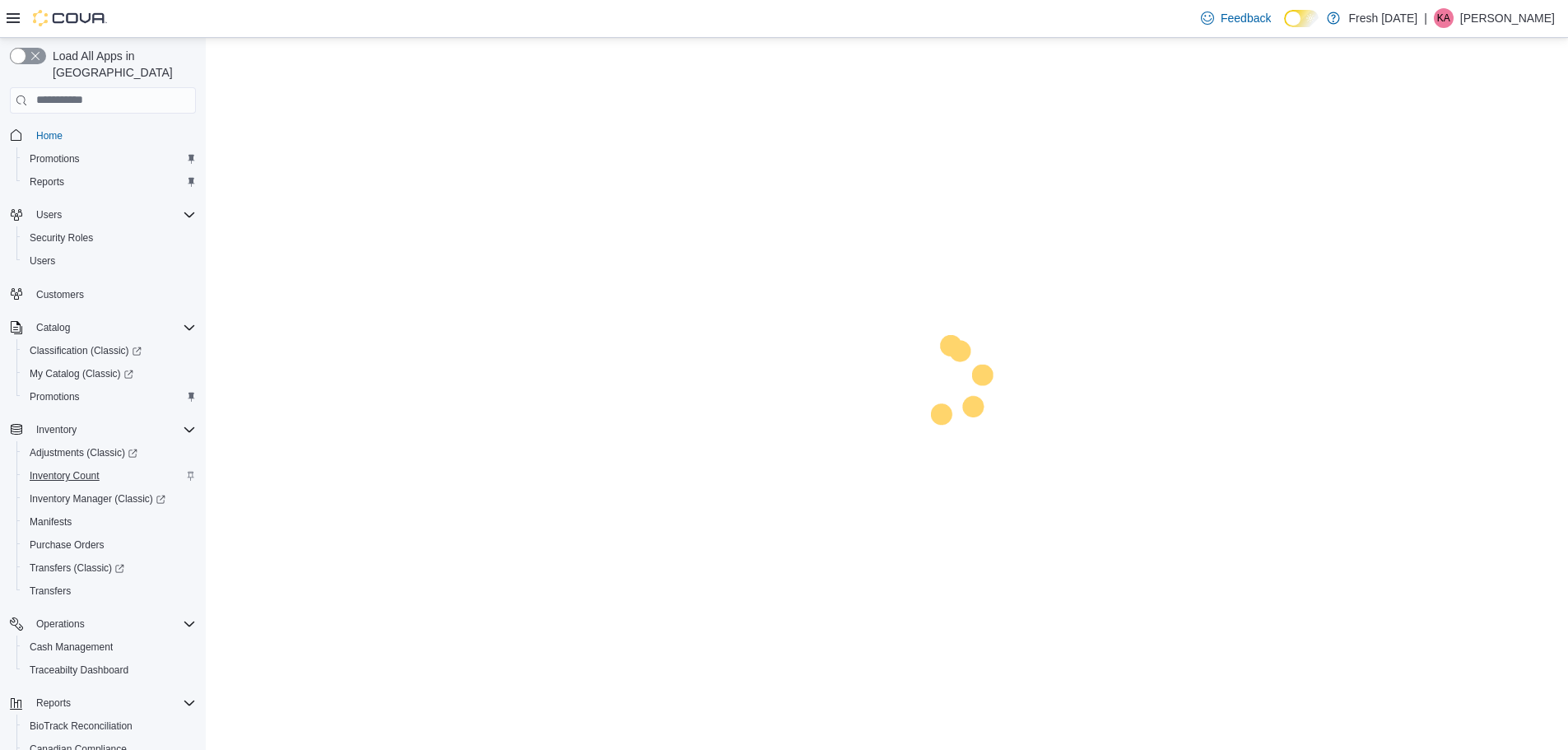
click at [70, 469] on span "Inventory Count" at bounding box center [64, 475] width 70 height 13
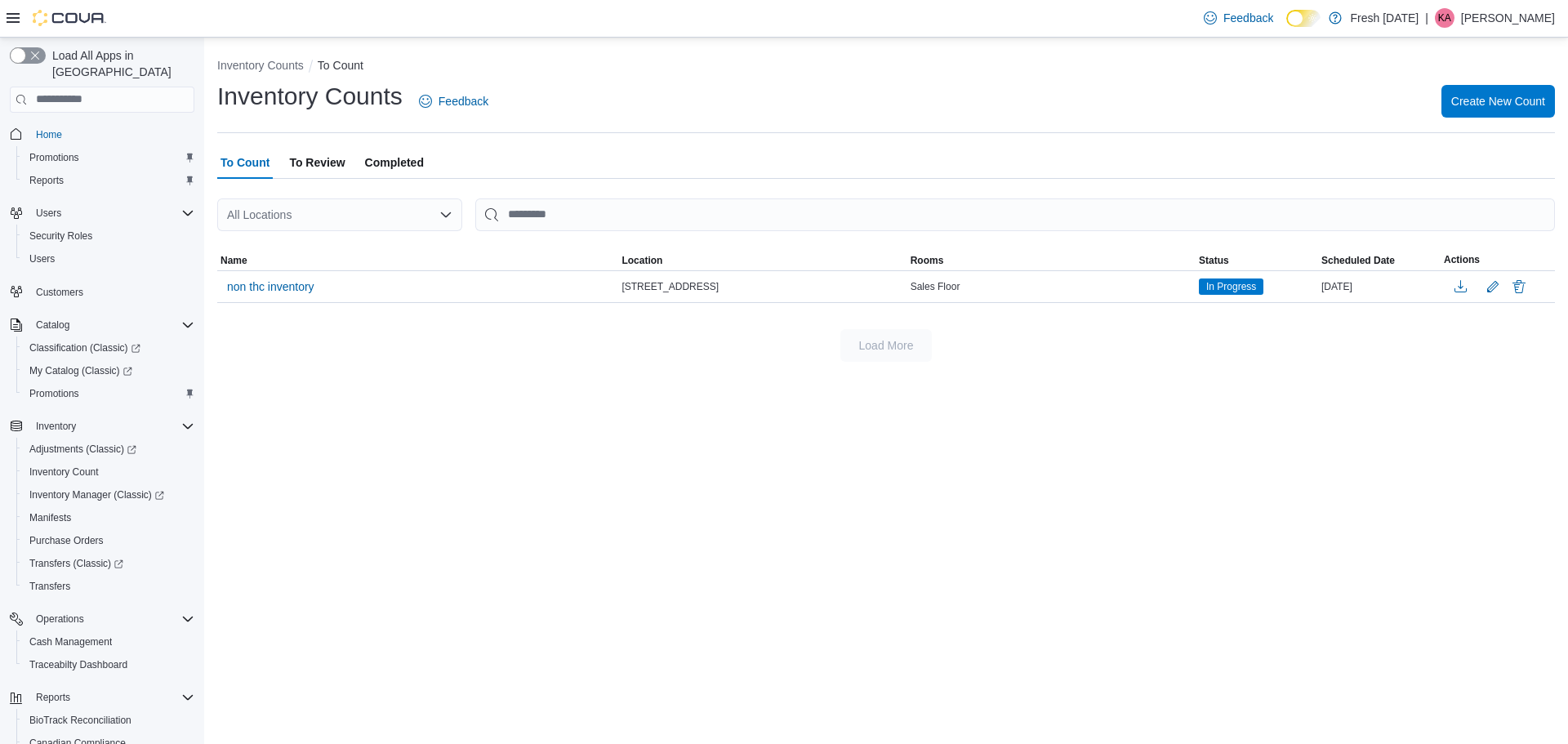
click at [323, 159] on span "To Review" at bounding box center [316, 163] width 55 height 33
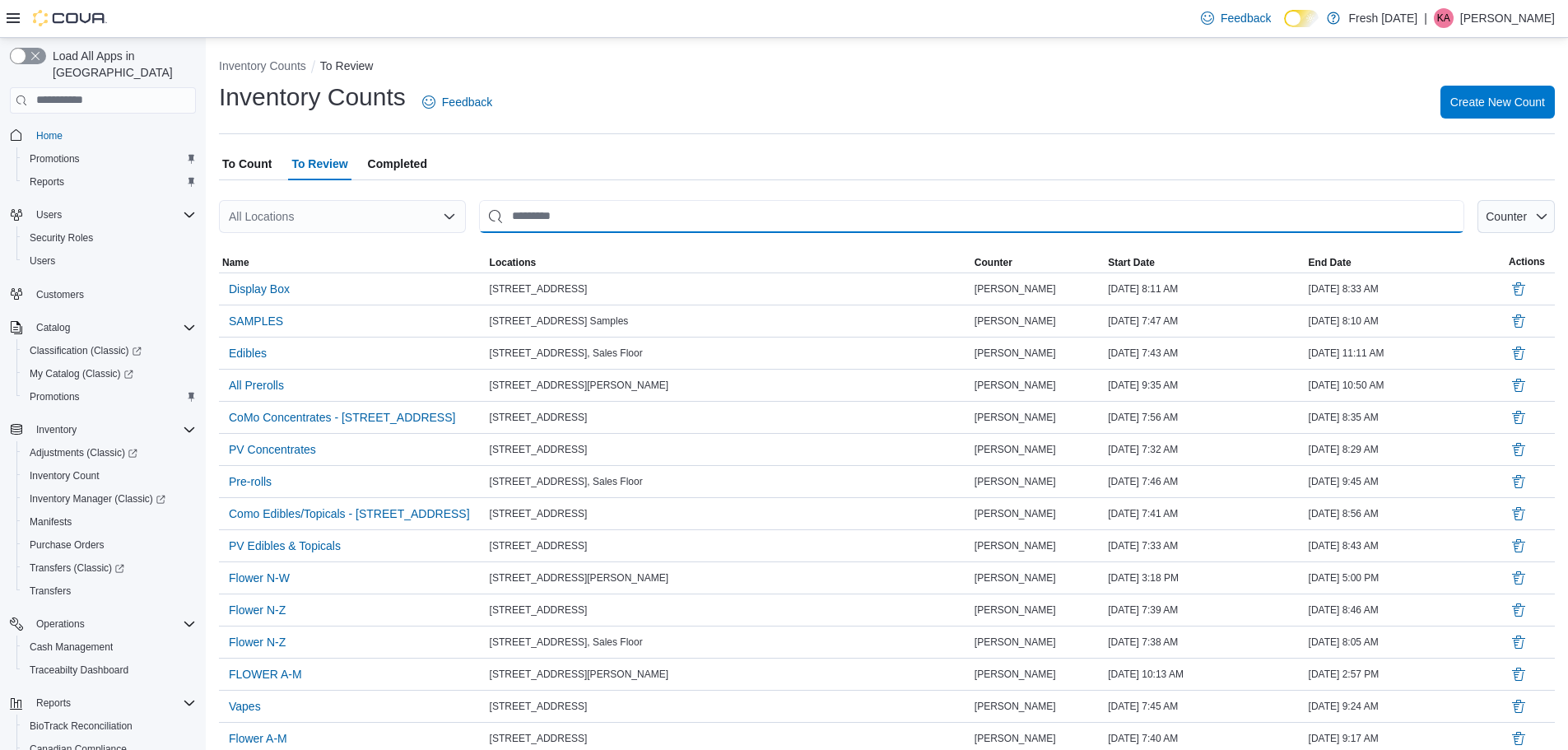
click at [589, 212] on input "This is a search bar. After typing your query, hit enter to filter the results …" at bounding box center [972, 216] width 985 height 33
type input "*******"
